Goal: Task Accomplishment & Management: Use online tool/utility

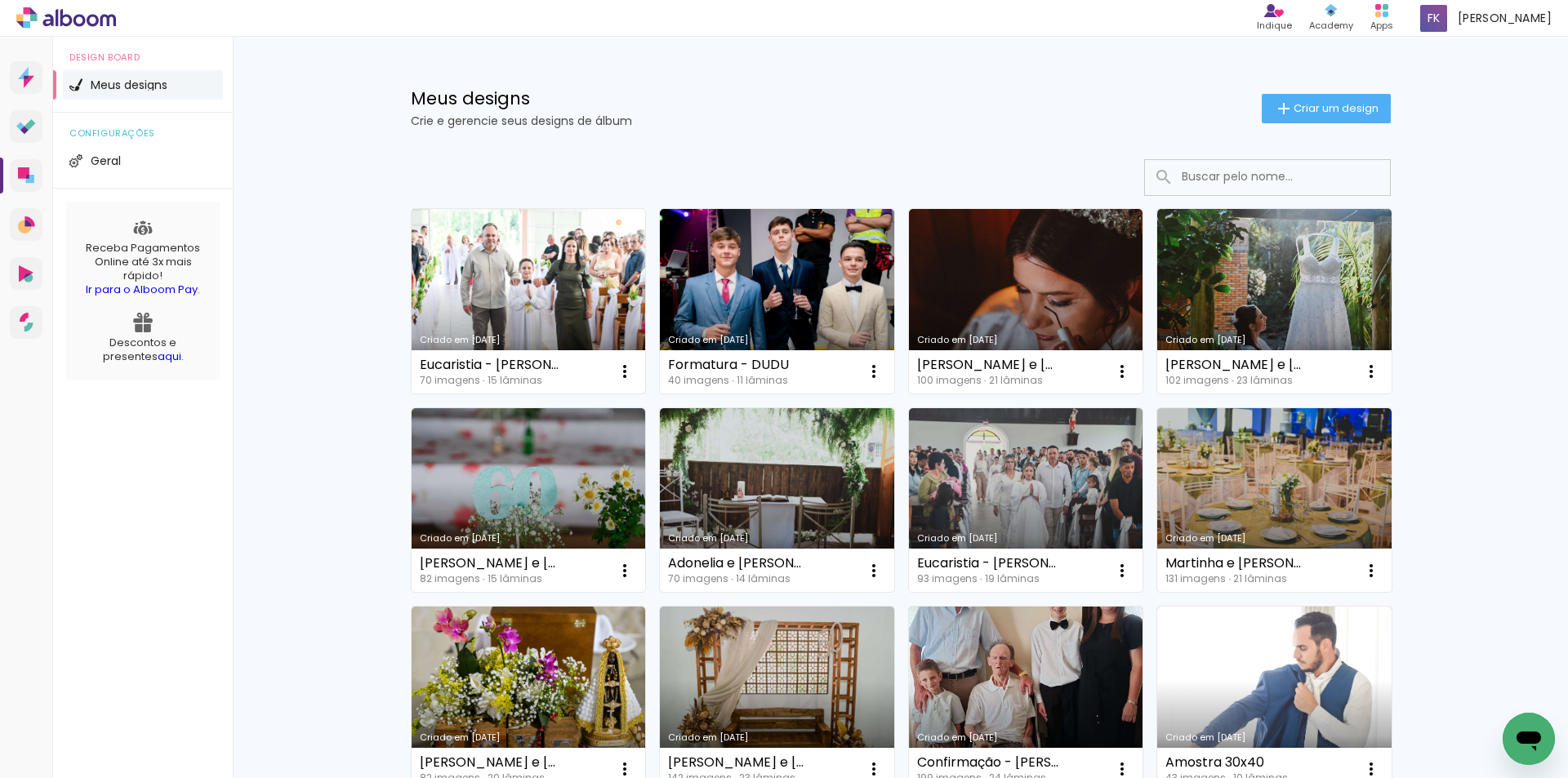
click at [552, 283] on link "Criado em [DATE]" at bounding box center [528, 301] width 234 height 184
